Goal: Find specific page/section: Find specific page/section

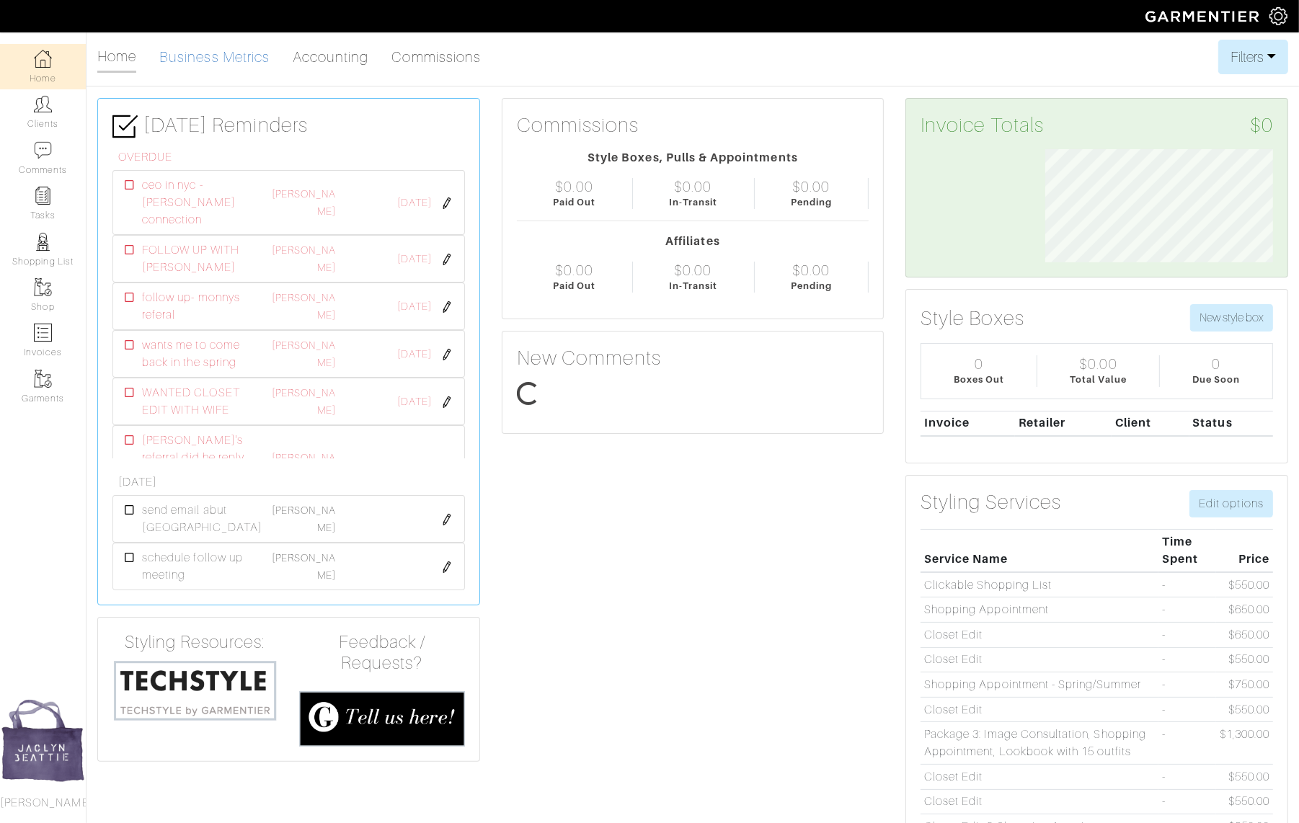
scroll to position [114, 249]
click at [39, 118] on link "Clients" at bounding box center [43, 111] width 86 height 45
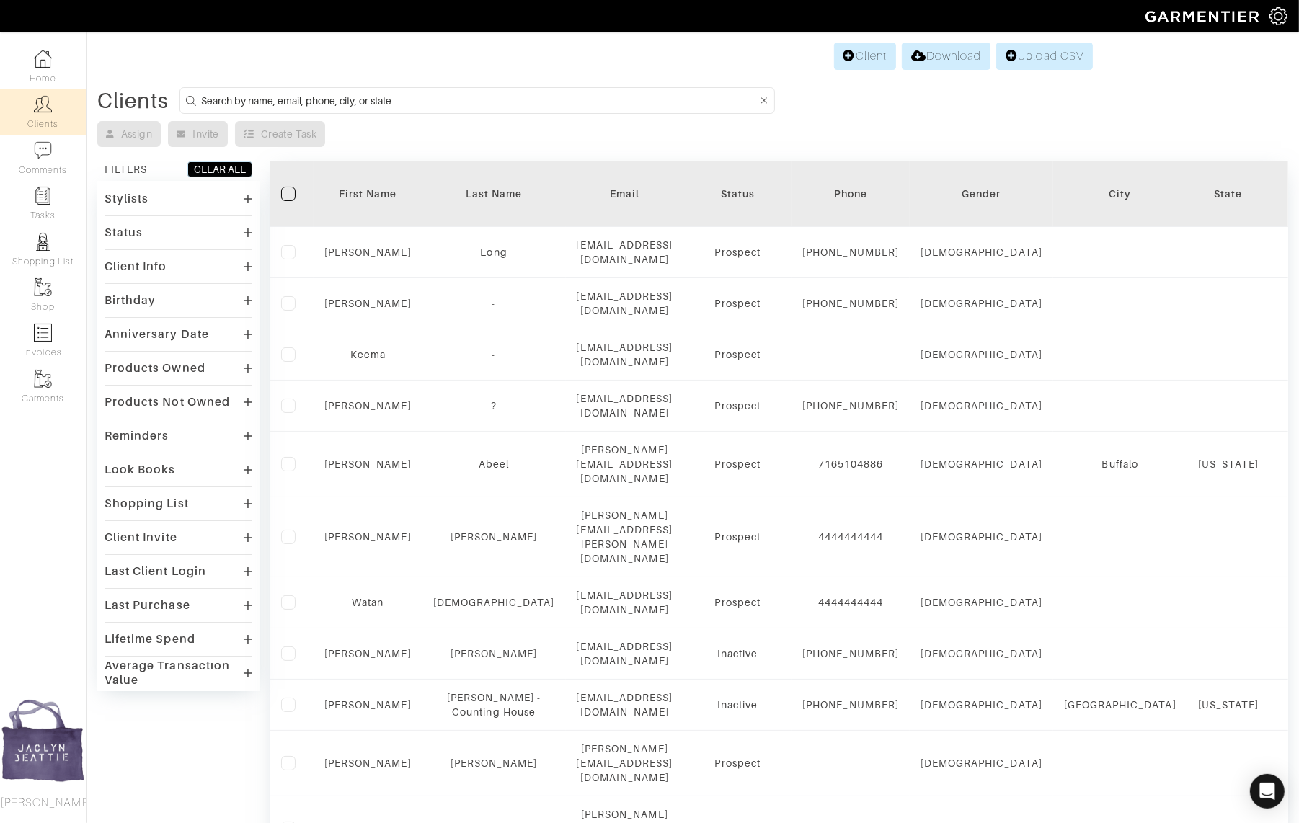
click at [380, 104] on input at bounding box center [479, 101] width 556 height 18
type input "michael roberts"
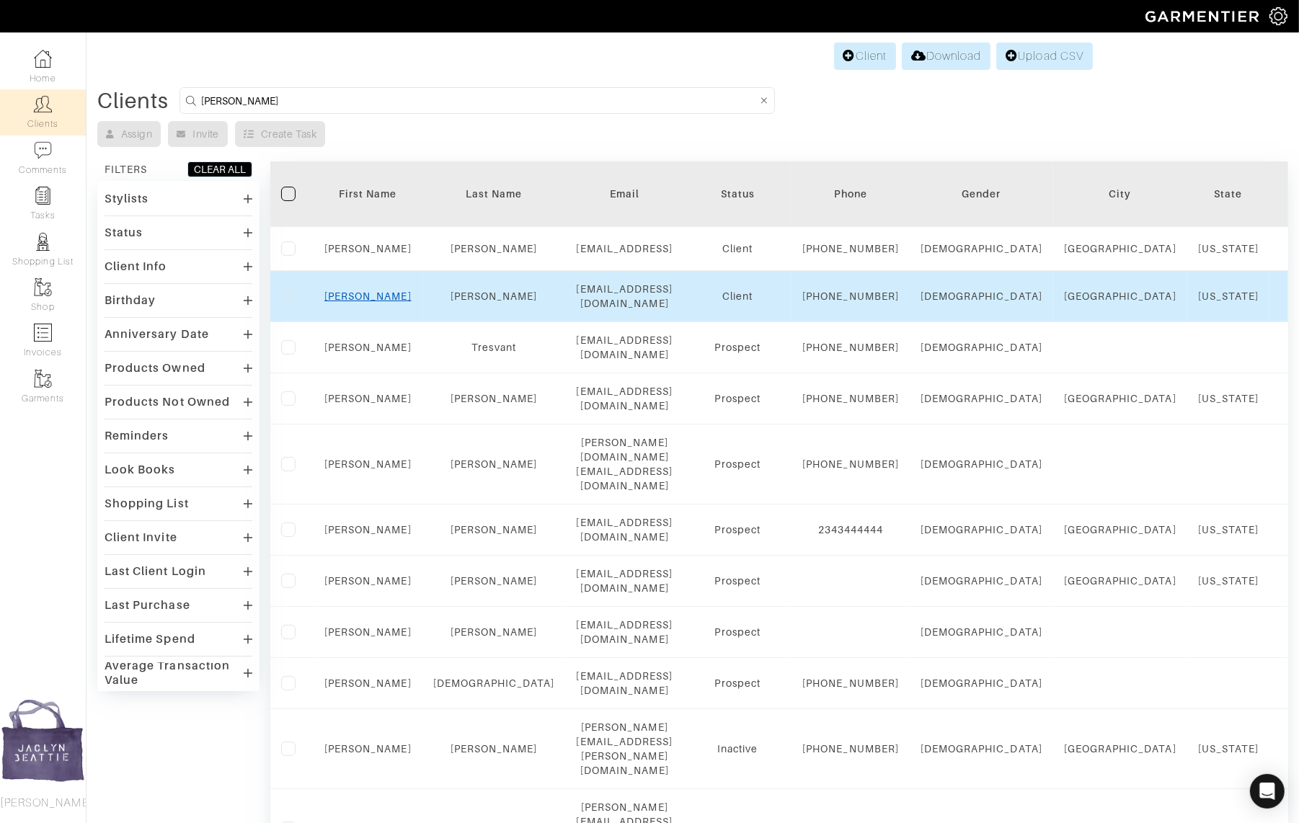
click at [365, 302] on link "Michael" at bounding box center [367, 297] width 87 height 12
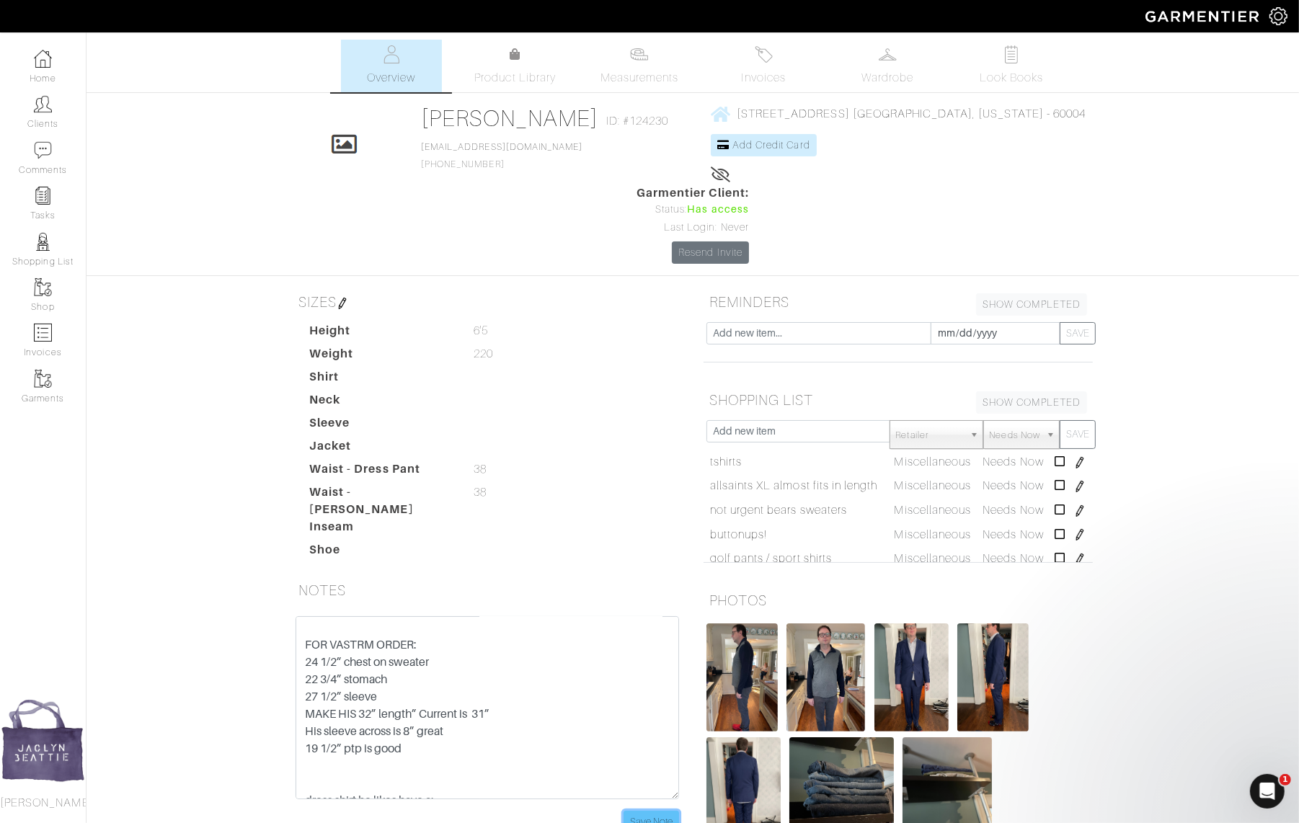
click at [645, 811] on input "Save Note" at bounding box center [652, 822] width 56 height 22
click at [897, 64] on link "Wardrobe" at bounding box center [887, 66] width 101 height 53
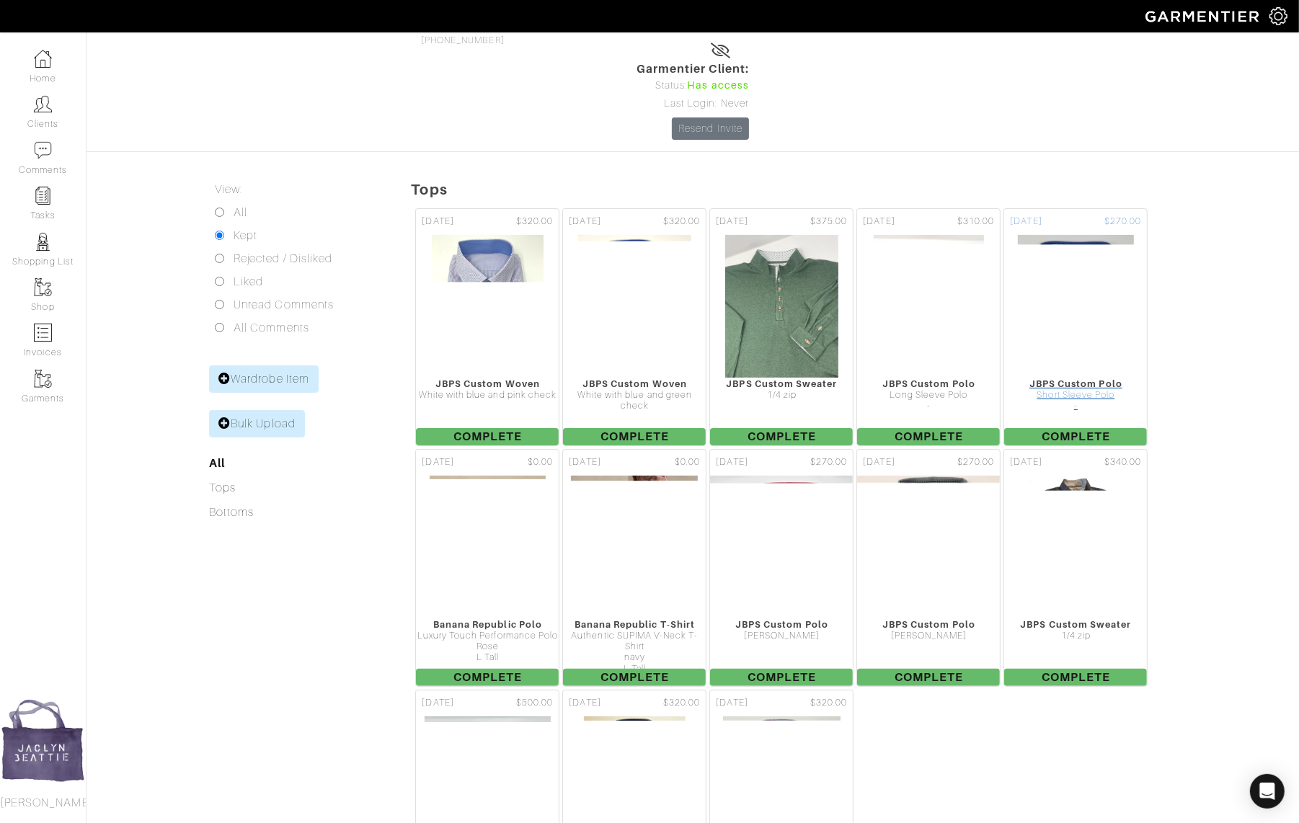
scroll to position [166, 0]
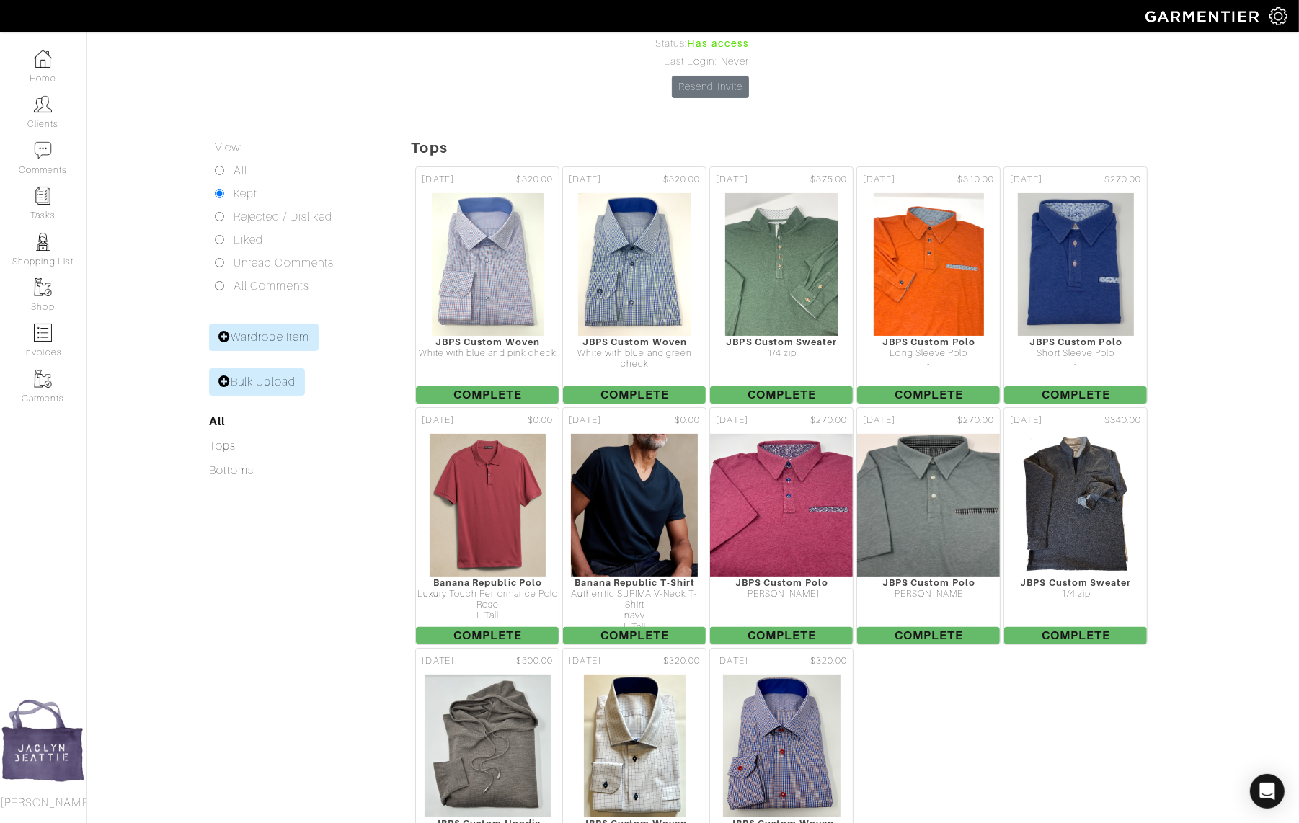
click at [1222, 250] on div "[DATE] $320.00 JBPS Custom Woven White with blue and pink check Complete [DATE]…" at bounding box center [855, 526] width 888 height 728
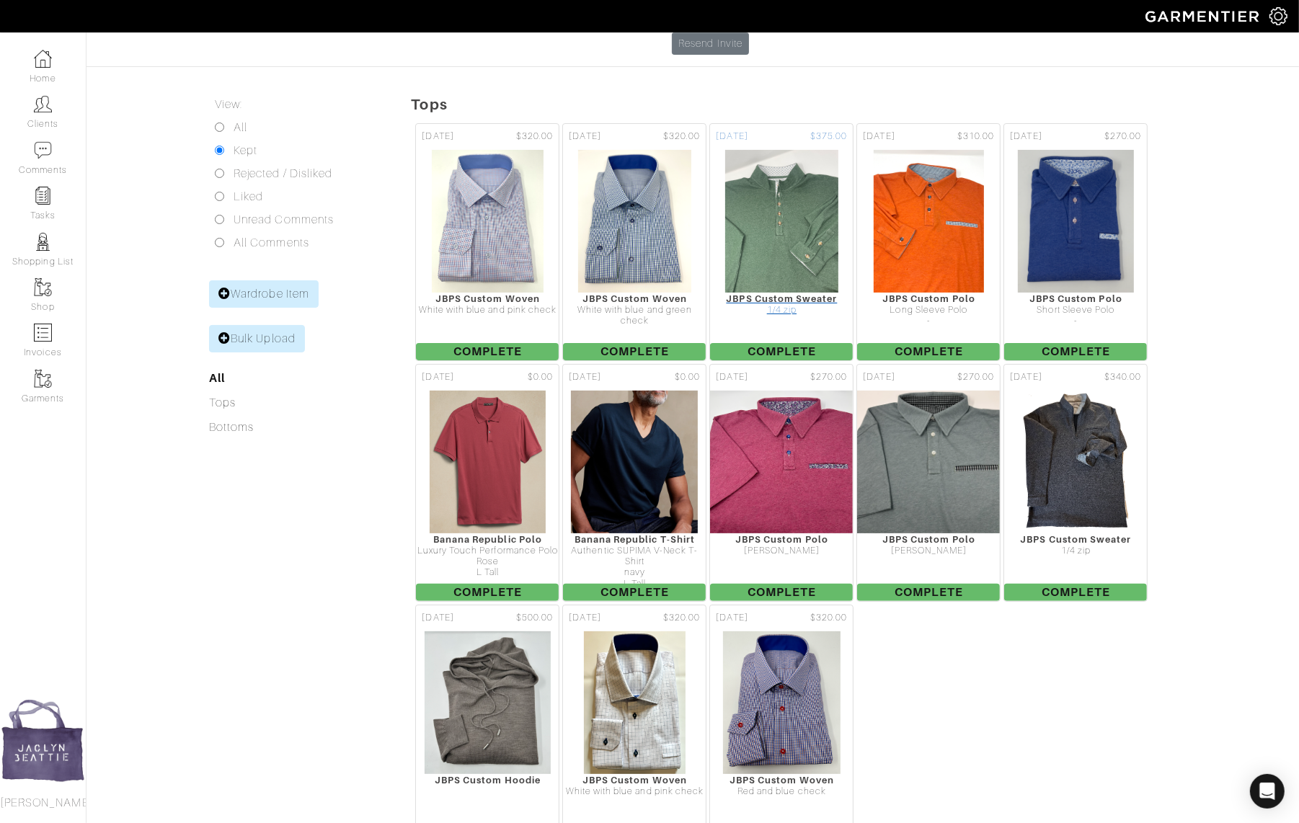
scroll to position [247, 0]
